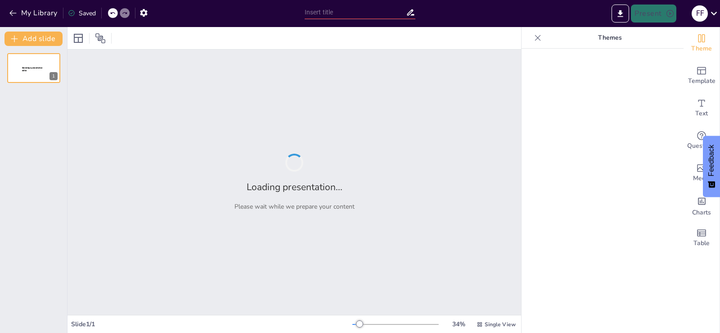
type input "Explorando Panamá: Opciones de Viaje para Celebrar el [DATE]"
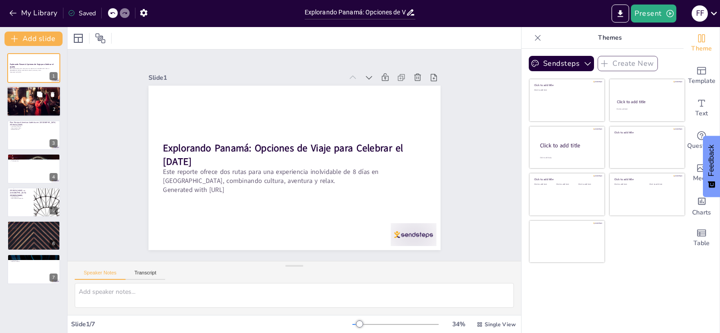
click at [32, 101] on div at bounding box center [34, 101] width 54 height 36
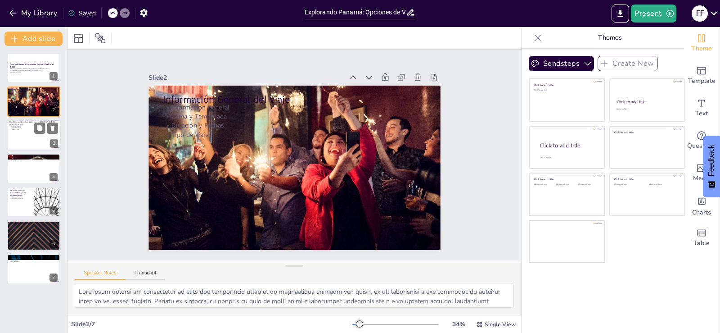
click at [33, 146] on div at bounding box center [34, 135] width 54 height 31
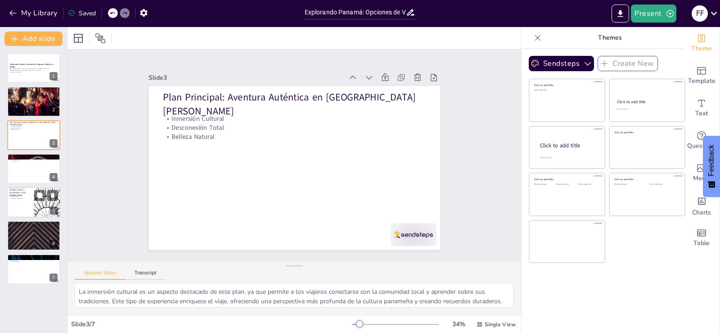
click at [26, 194] on p "Inmersión Cultural" at bounding box center [20, 195] width 22 height 2
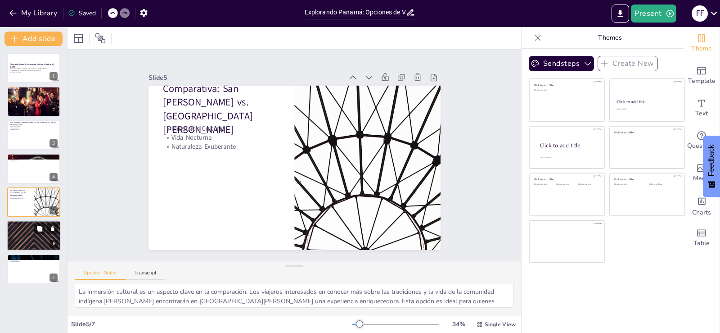
click at [15, 233] on div at bounding box center [34, 235] width 54 height 31
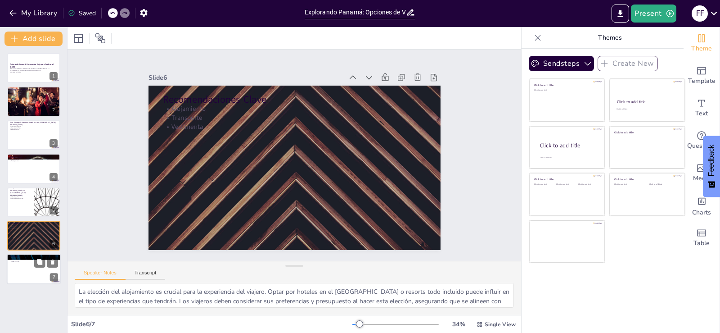
click at [7, 262] on div at bounding box center [34, 269] width 54 height 31
type textarea "Las opciones de viaje presentadas son diversas y permiten a los viajeros elegir…"
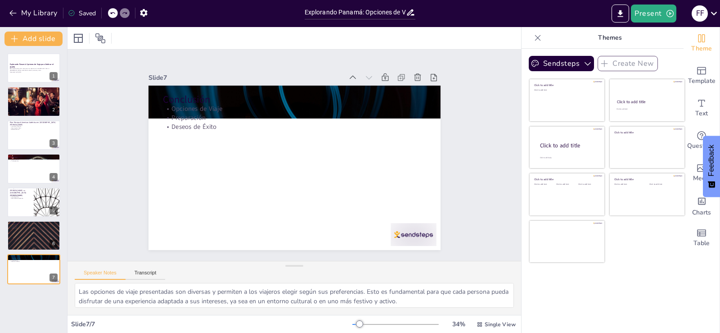
scroll to position [40, 0]
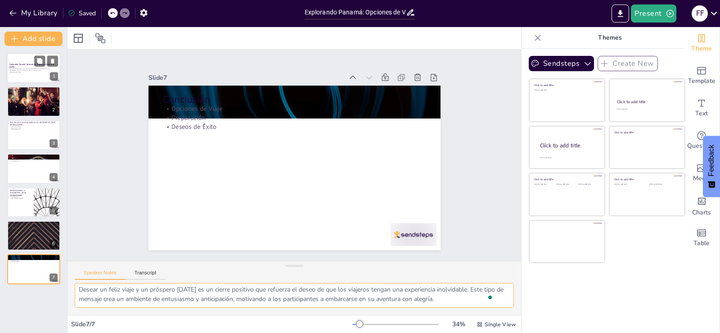
click at [9, 80] on div at bounding box center [34, 68] width 54 height 31
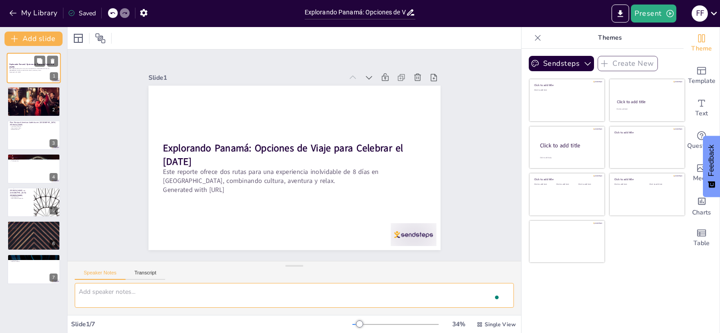
scroll to position [0, 0]
click at [11, 104] on div at bounding box center [34, 101] width 54 height 36
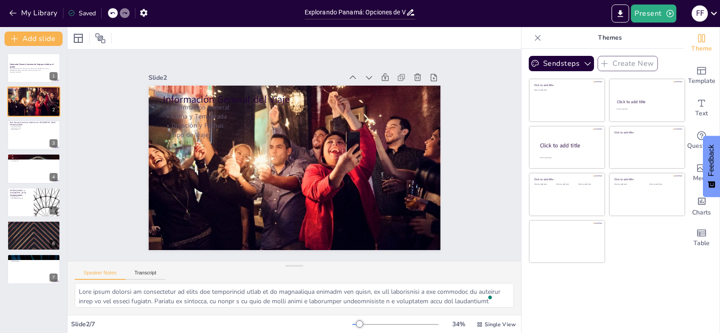
click at [5, 162] on div "Explorando Panamá: Opciones de Viaje para Celebrar el [DATE] Este reporte ofrec…" at bounding box center [33, 168] width 67 height 231
click at [19, 190] on p "Comparativa: San [PERSON_NAME] vs. [GEOGRAPHIC_DATA][PERSON_NAME]" at bounding box center [20, 191] width 22 height 10
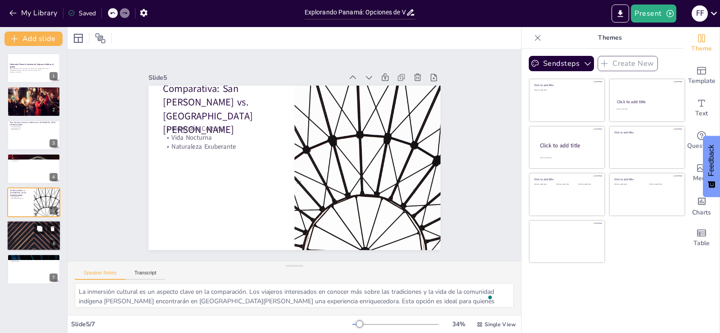
click at [26, 246] on div at bounding box center [34, 235] width 54 height 31
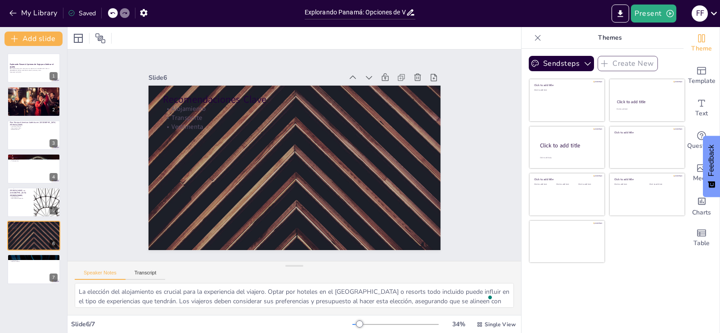
click at [24, 285] on div "Explorando Panamá: Opciones de Viaje para Celebrar el [DATE] Este reporte ofrec…" at bounding box center [33, 189] width 67 height 287
click at [23, 267] on div at bounding box center [34, 269] width 54 height 31
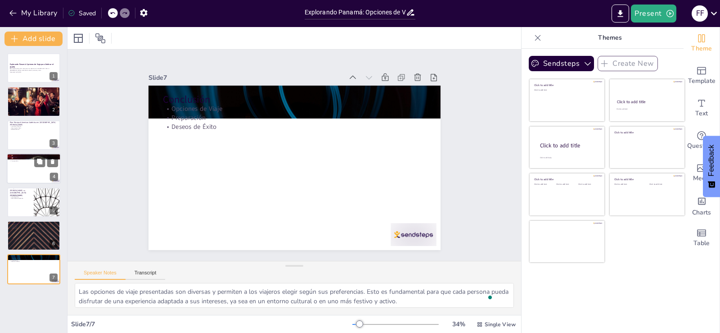
click at [32, 167] on div at bounding box center [34, 168] width 54 height 31
type textarea "El costo total del viaje es un factor clave en la planificación, ya que ayuda a…"
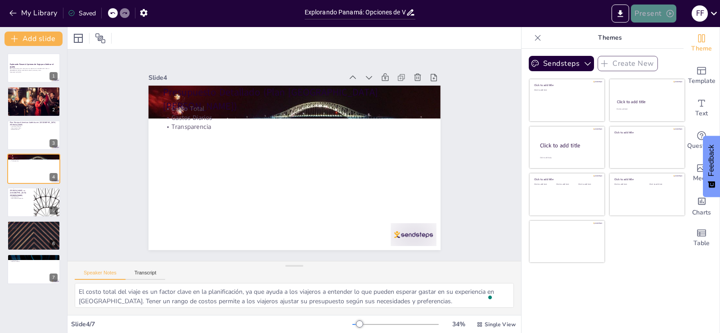
click at [670, 16] on icon "button" at bounding box center [670, 13] width 9 height 9
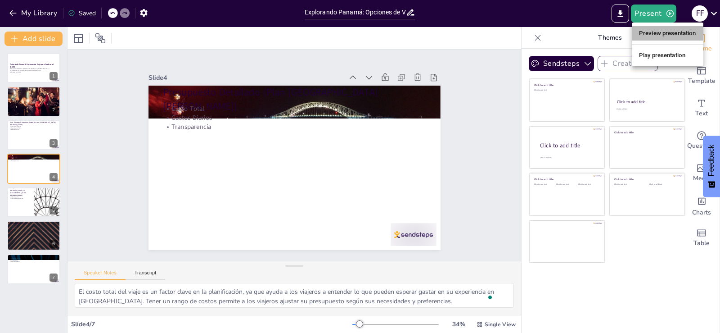
click at [665, 39] on li "Preview presentation" at bounding box center [668, 33] width 72 height 14
